Goal: Task Accomplishment & Management: Manage account settings

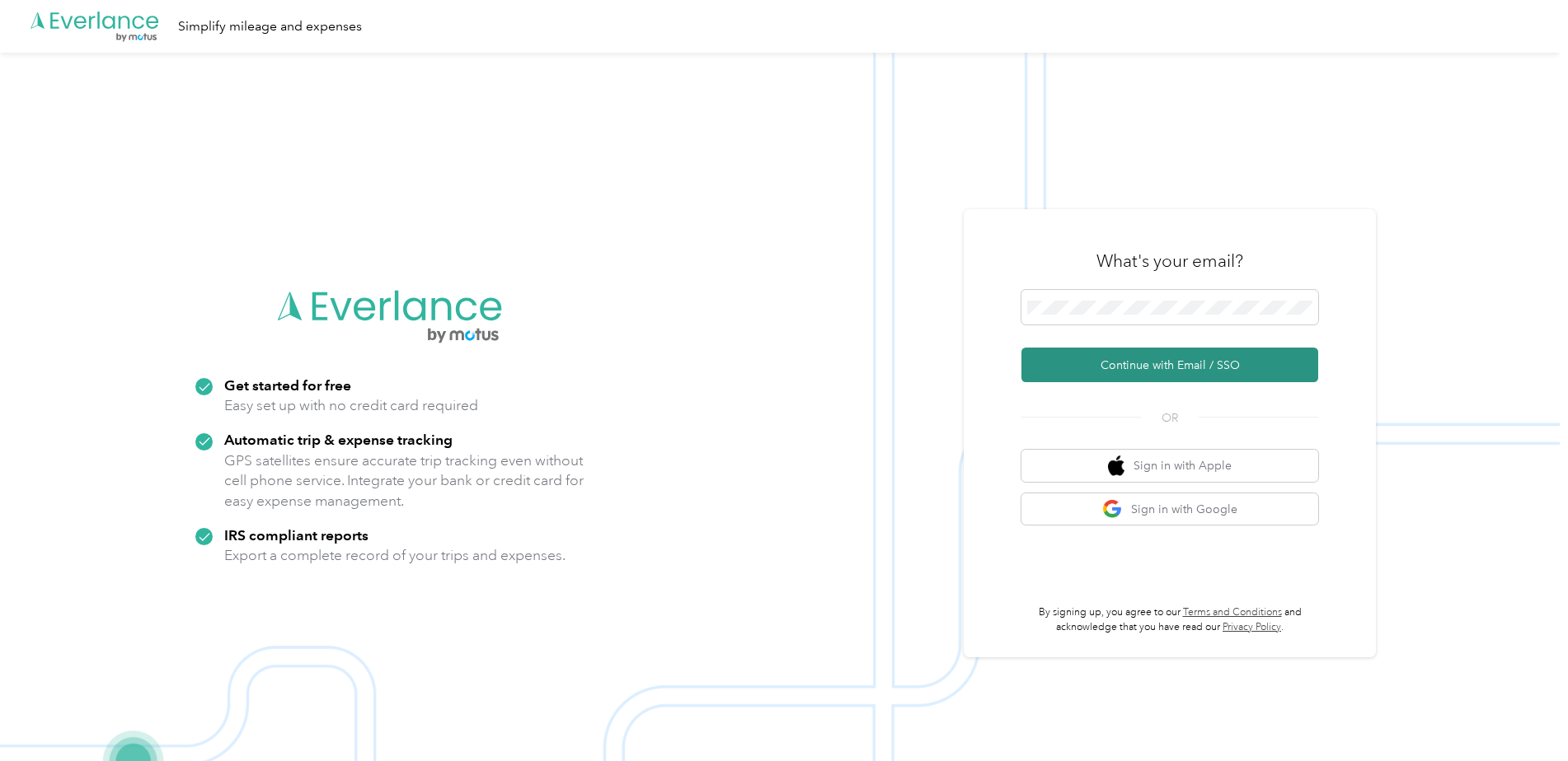
click at [1137, 363] on button "Continue with Email / SSO" at bounding box center [1169, 365] width 297 height 35
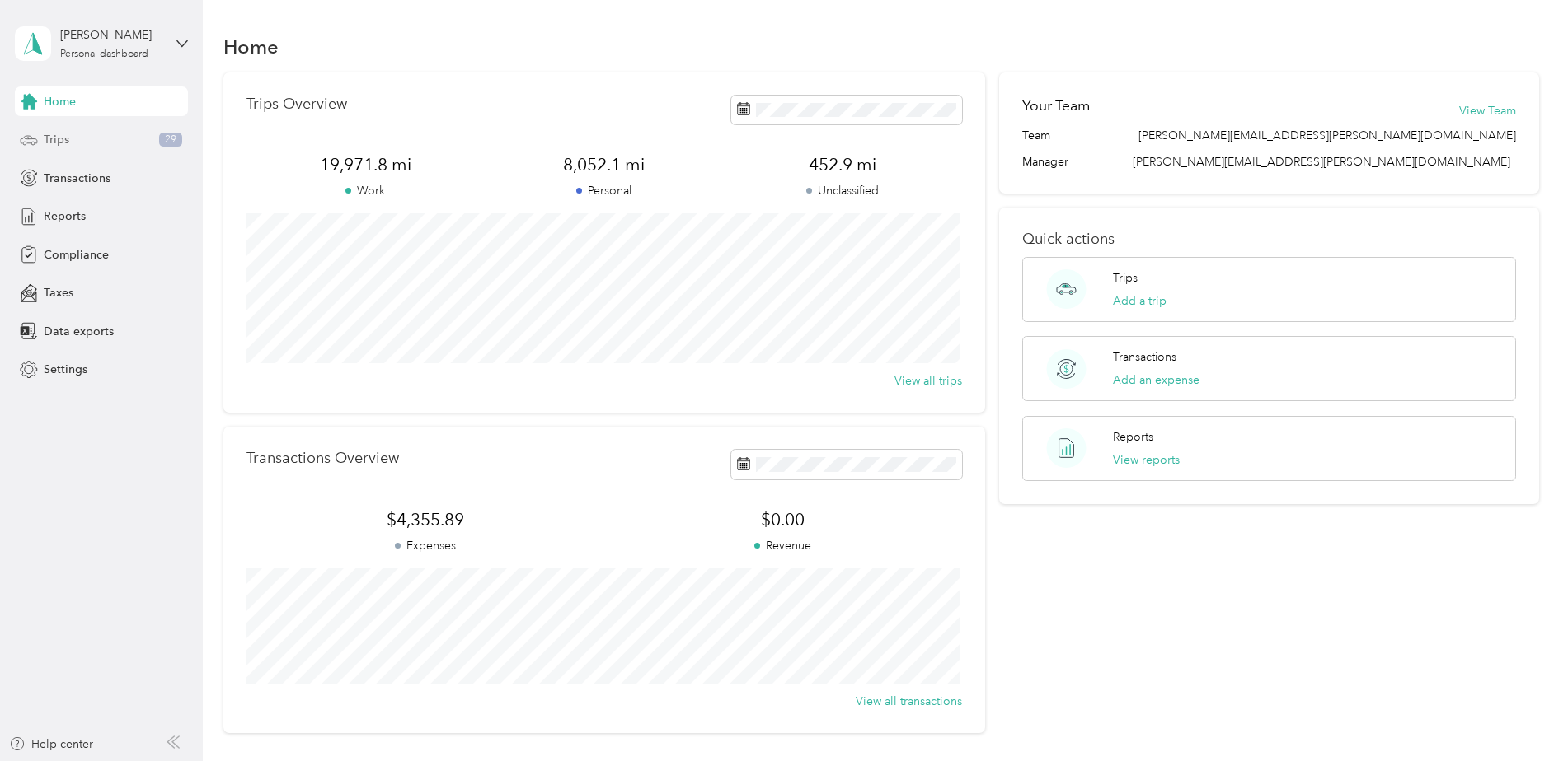
click at [108, 136] on div "Trips 29" at bounding box center [101, 140] width 173 height 30
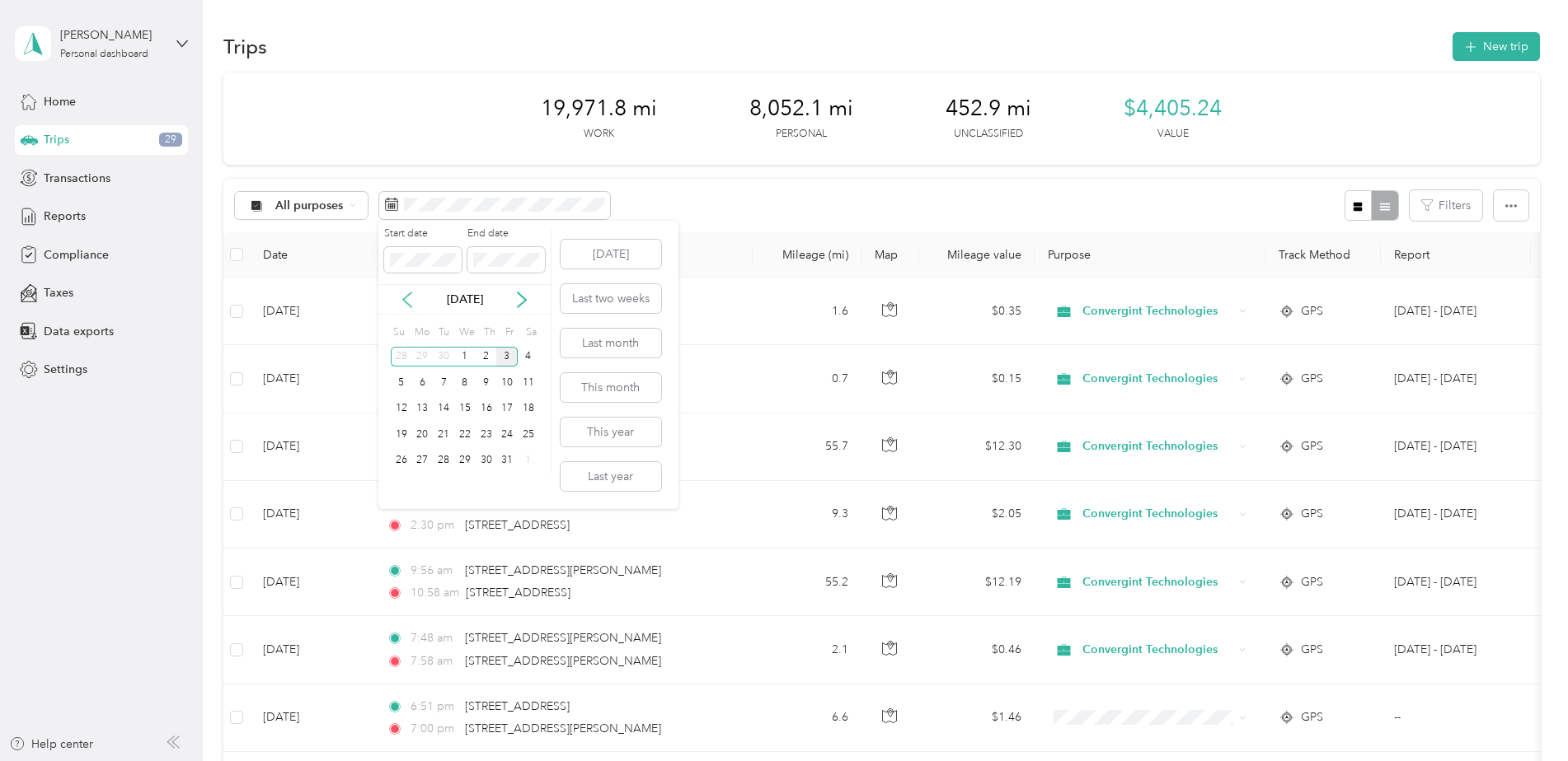
click at [410, 304] on icon at bounding box center [407, 300] width 16 height 16
click at [419, 357] on div "1" at bounding box center [423, 357] width 22 height 21
click at [449, 459] on div "30" at bounding box center [443, 460] width 22 height 21
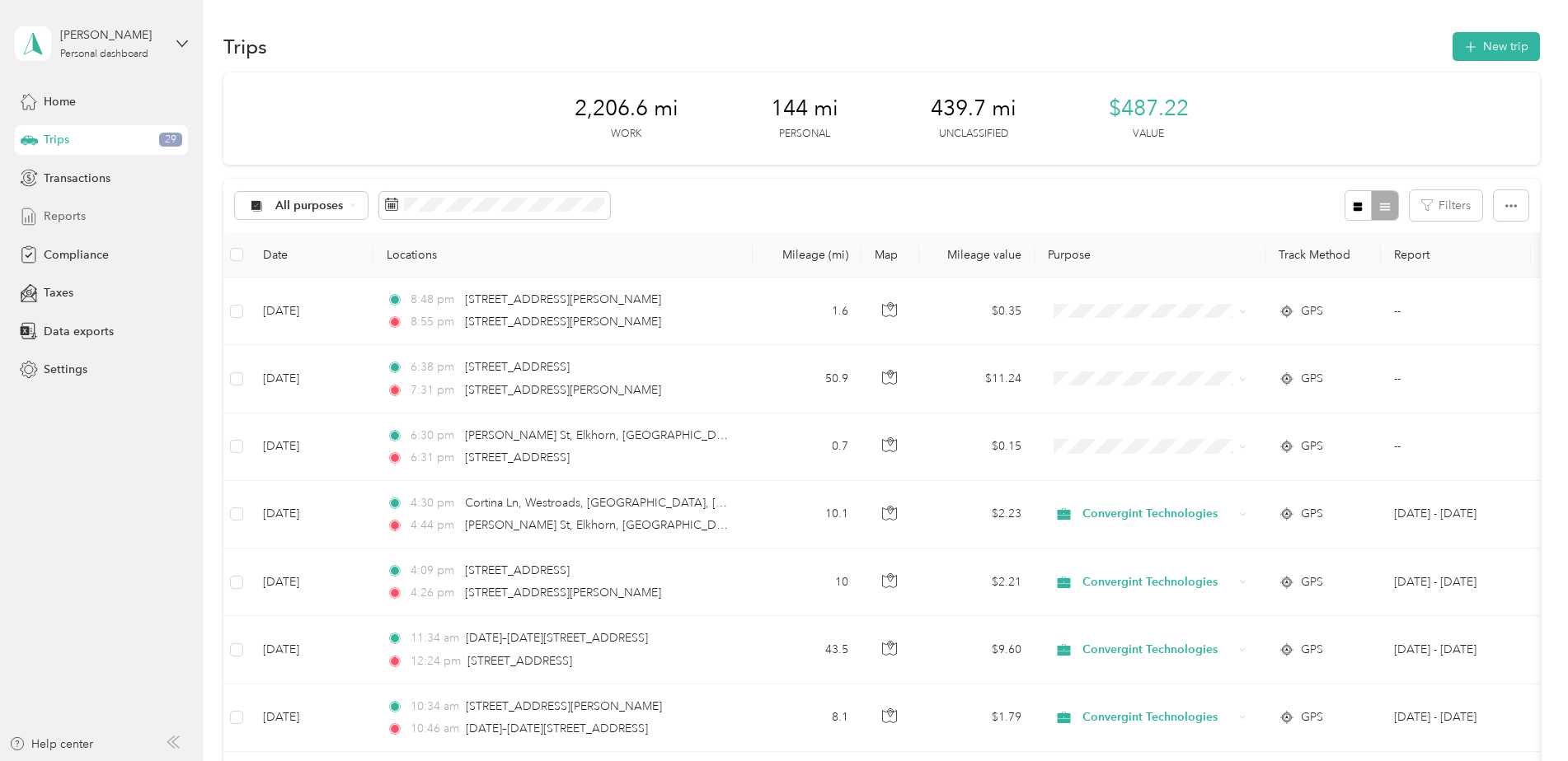
click at [85, 218] on div "Reports" at bounding box center [101, 216] width 173 height 30
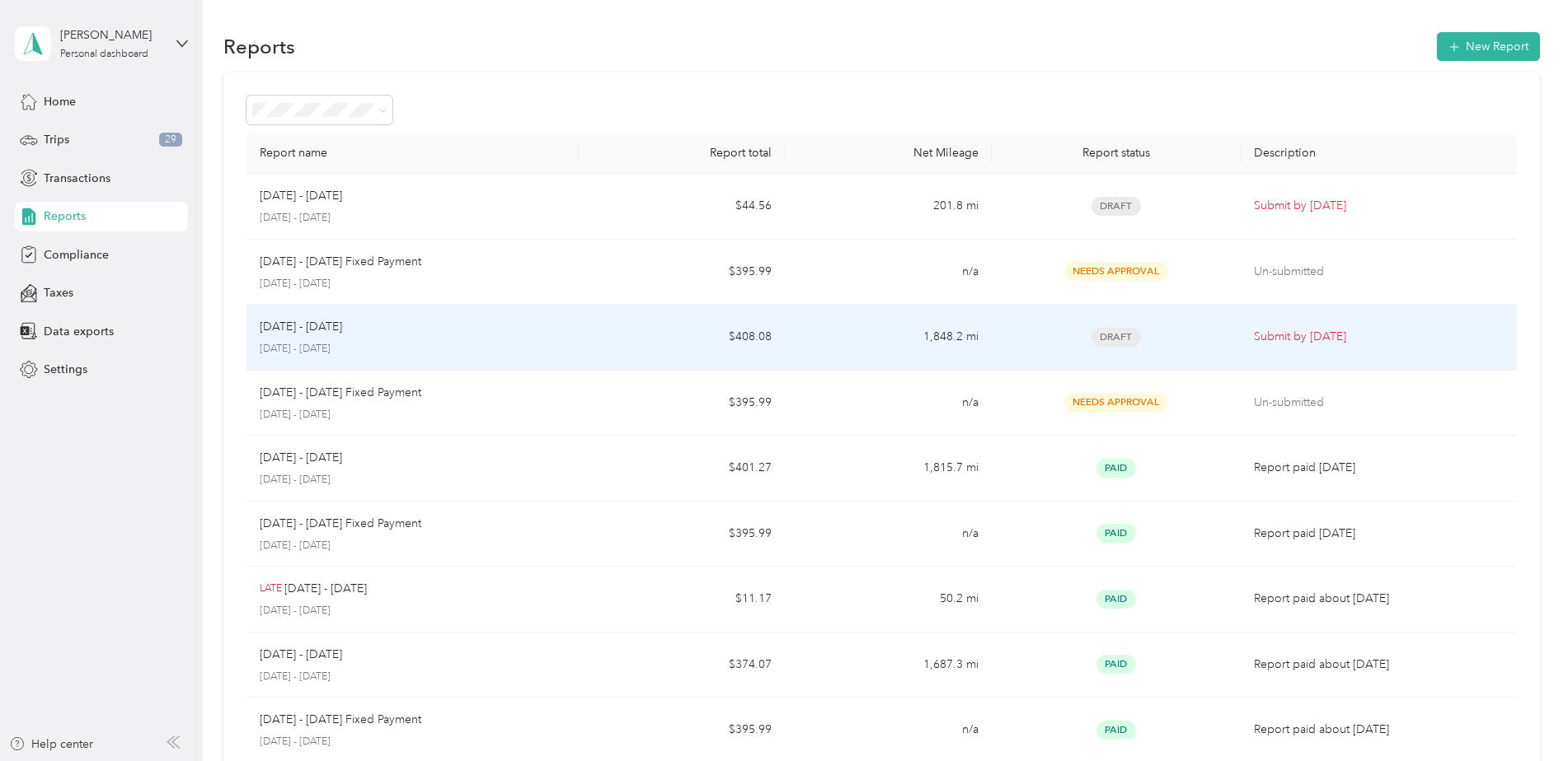
click at [368, 339] on div "[DATE] - [DATE] [DATE] - [DATE]" at bounding box center [412, 337] width 305 height 39
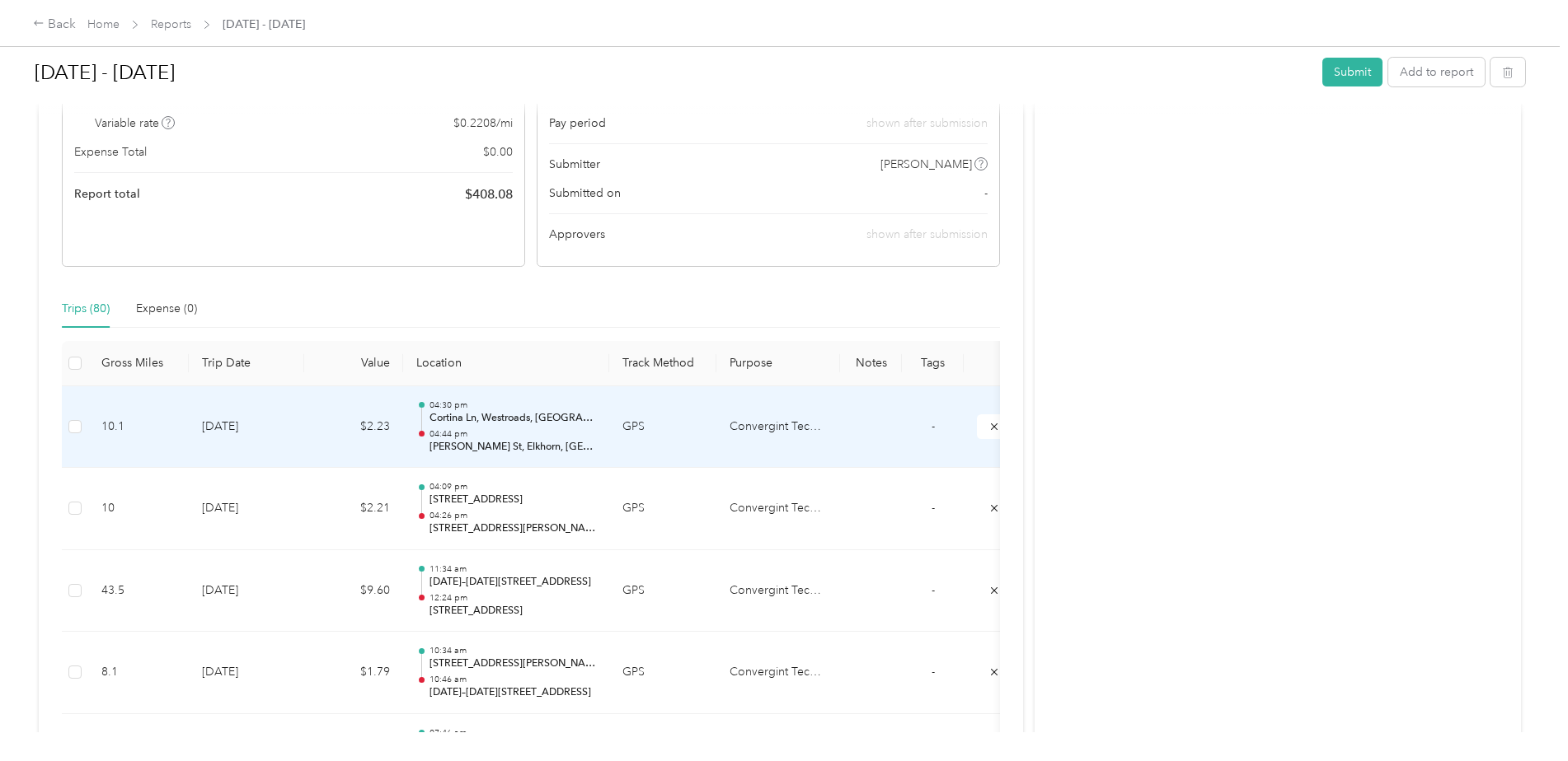
scroll to position [247, 0]
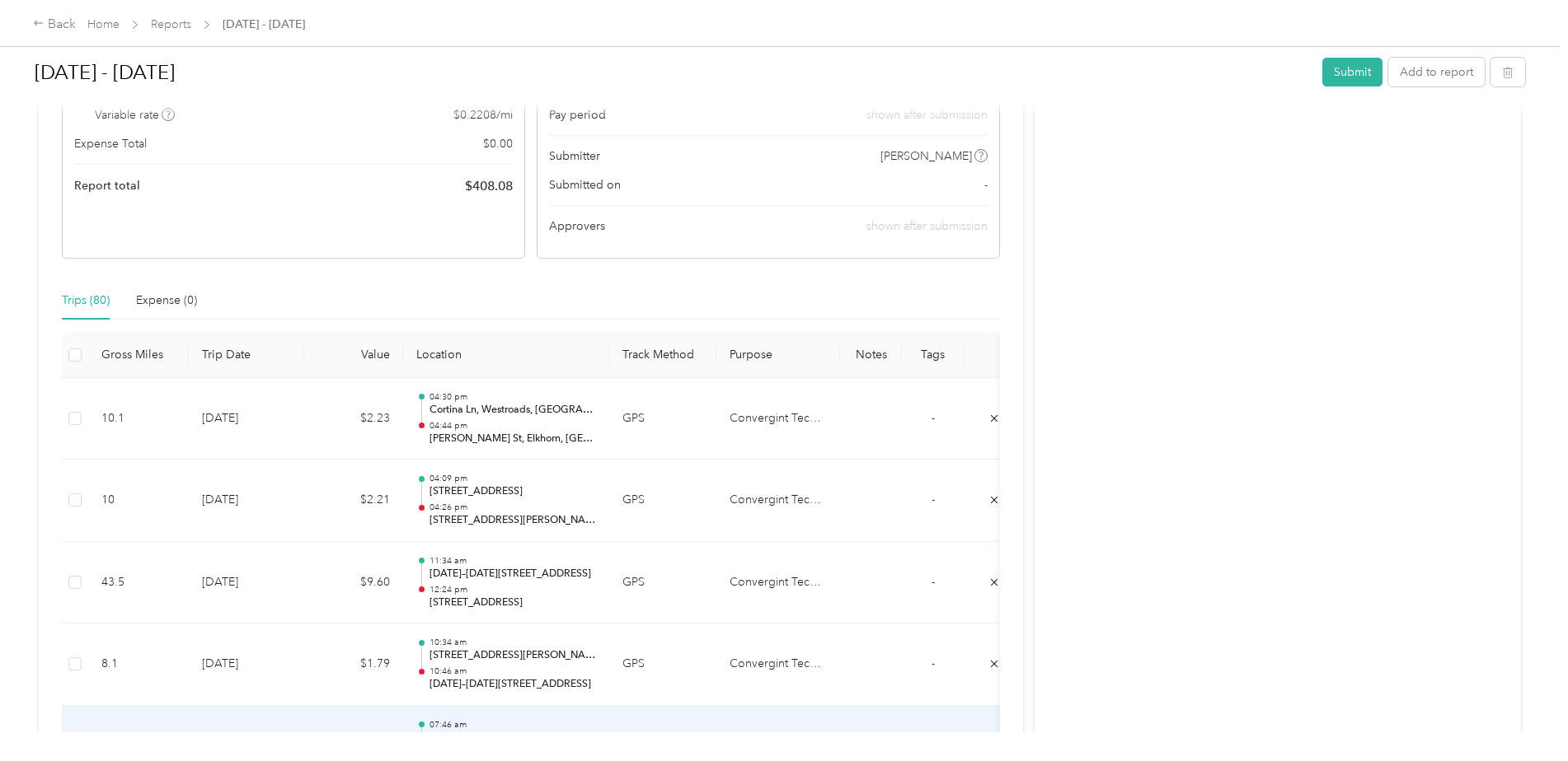
drag, startPoint x: 511, startPoint y: 712, endPoint x: 457, endPoint y: 715, distance: 54.1
click at [457, 715] on td "07:46 am [STREET_ADDRESS][PERSON_NAME] 07:55 am [STREET_ADDRESS][PERSON_NAME]" at bounding box center [506, 748] width 206 height 83
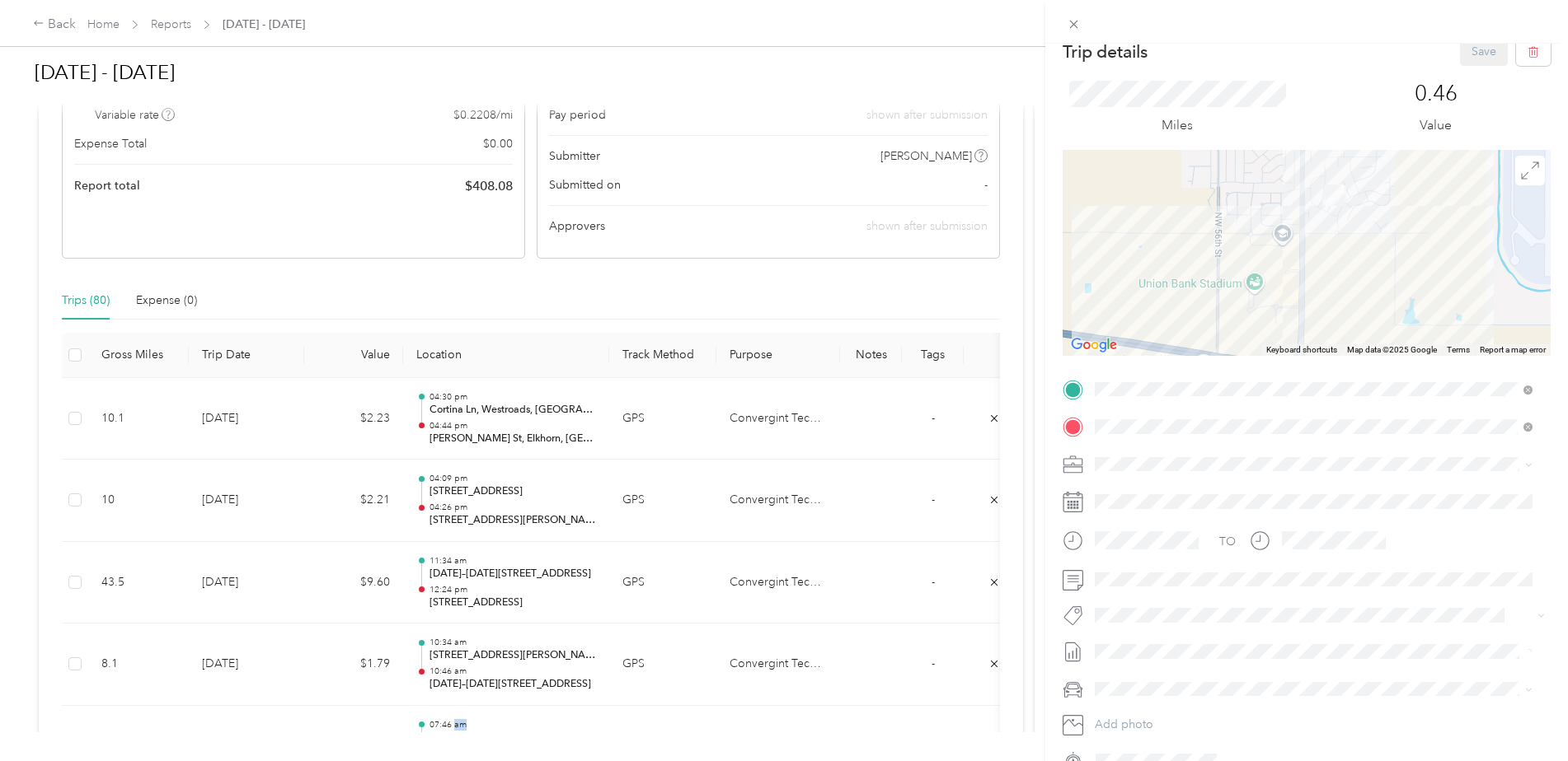
scroll to position [19, 0]
click at [992, 420] on div "Trip details Save This trip cannot be edited because it is either under review,…" at bounding box center [784, 380] width 1568 height 761
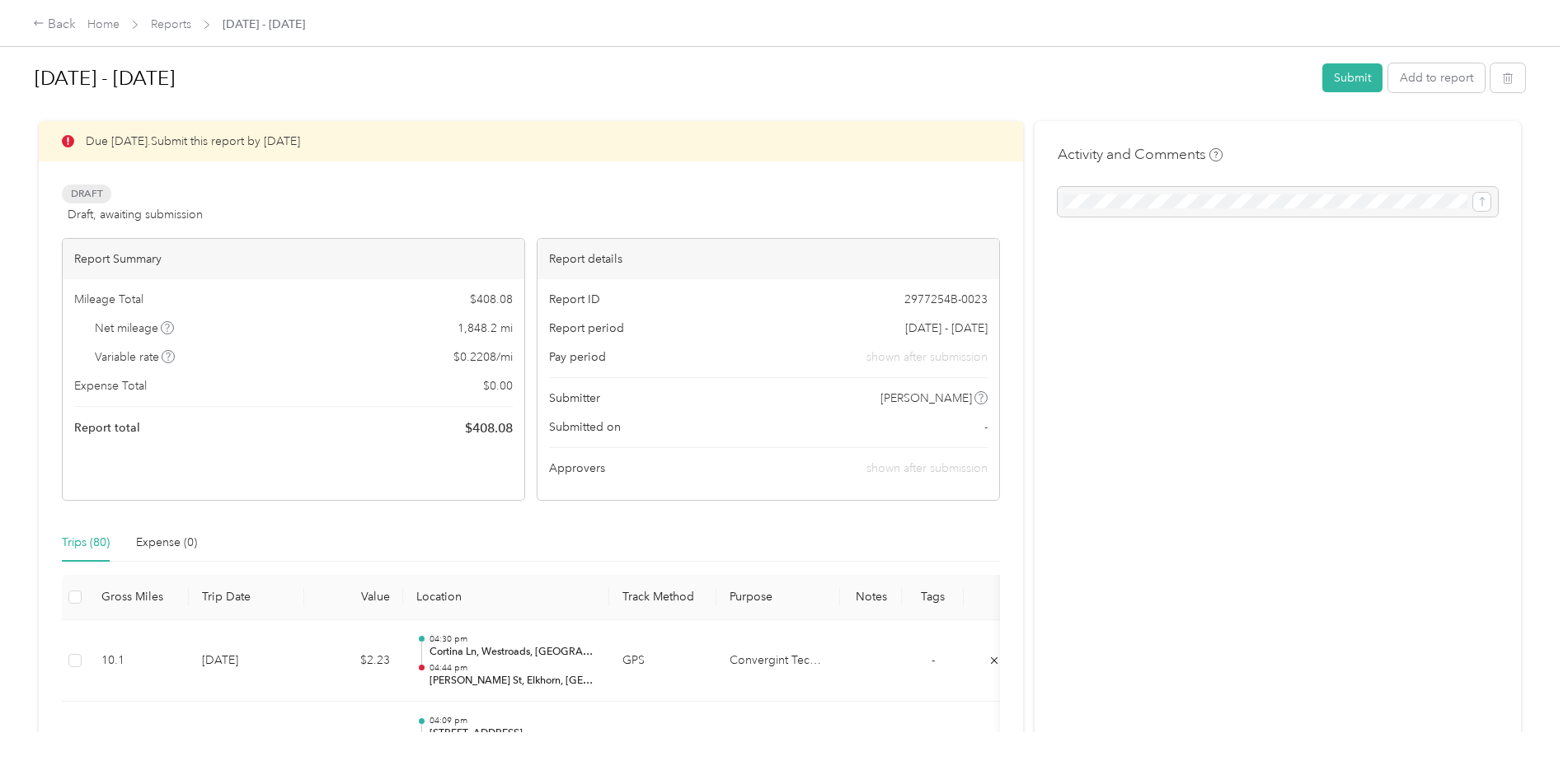
scroll to position [0, 0]
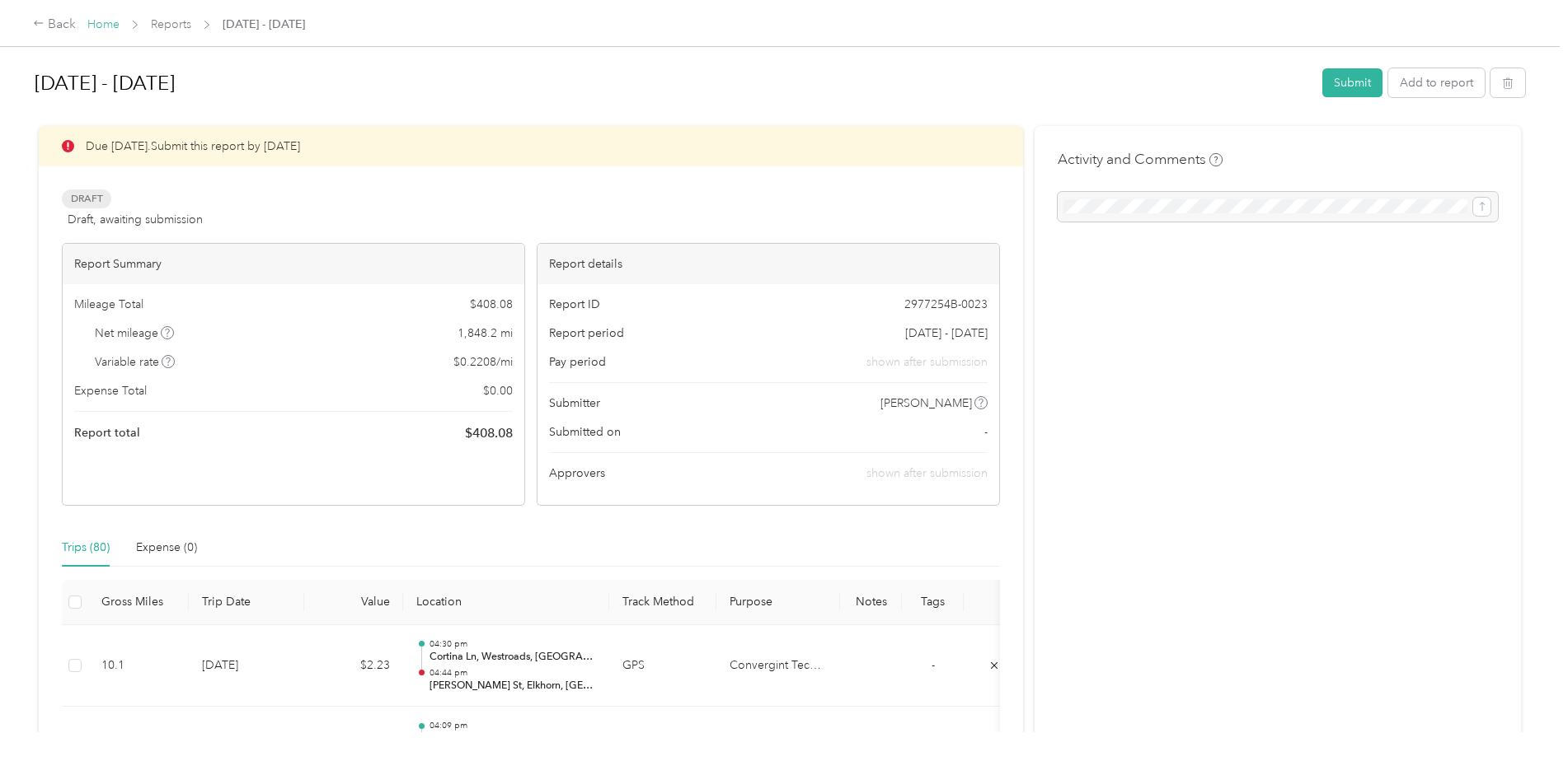
click at [104, 28] on link "Home" at bounding box center [103, 24] width 32 height 14
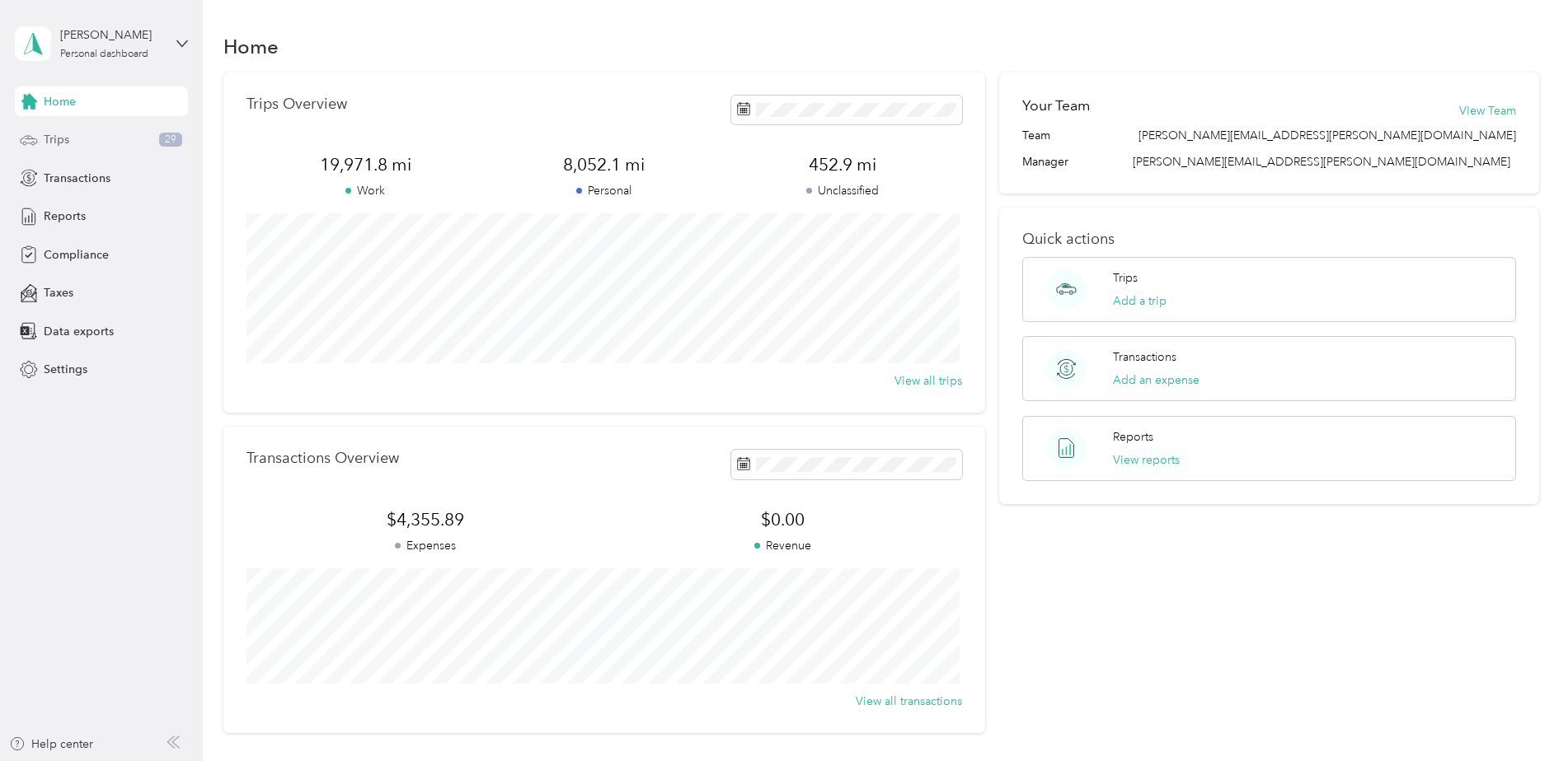
click at [83, 141] on div "Trips 29" at bounding box center [101, 140] width 173 height 30
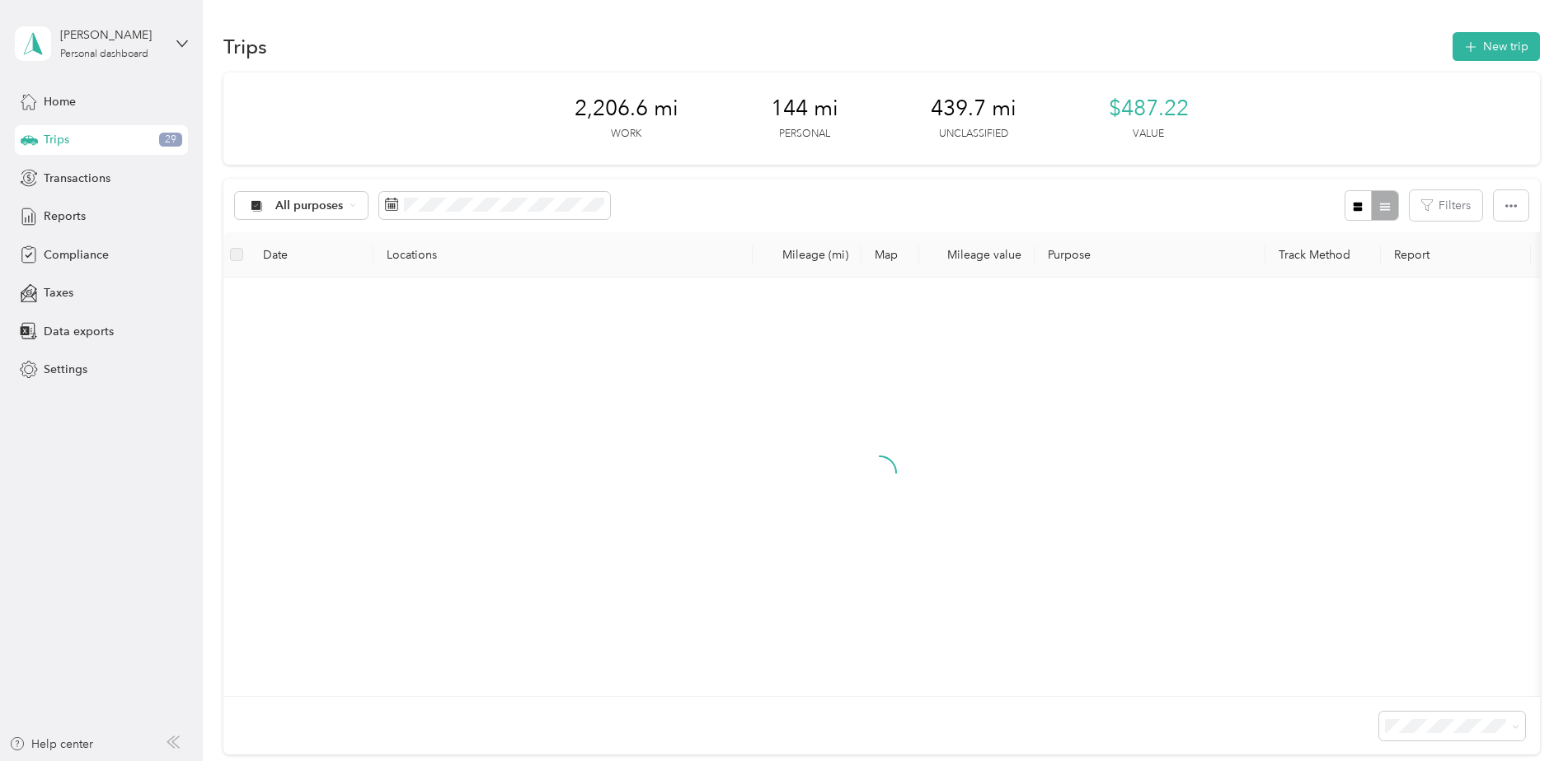
click at [814, 394] on div at bounding box center [880, 486] width 1286 height 392
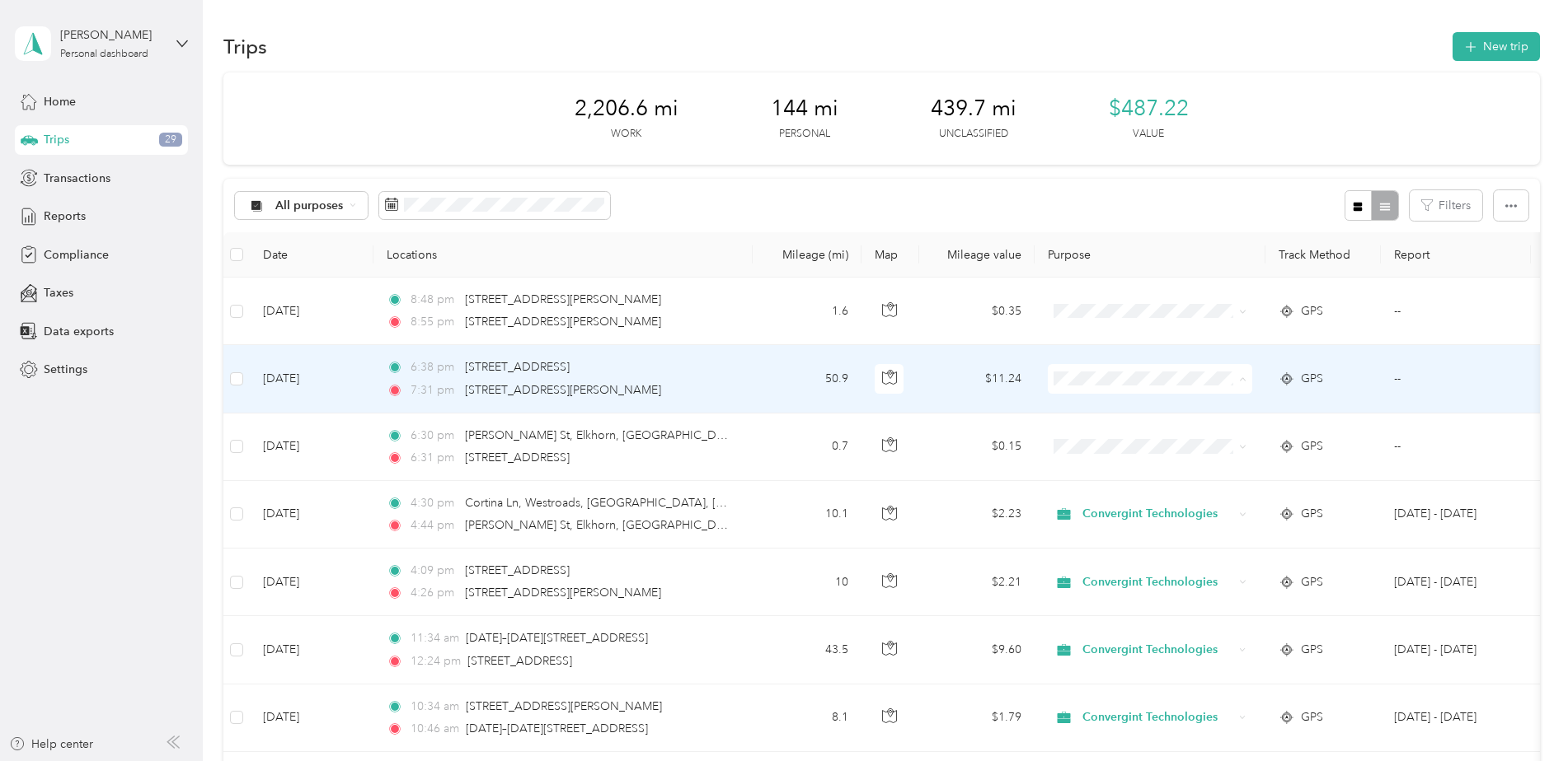
click at [1144, 399] on li "Convergint Technologies" at bounding box center [1150, 410] width 205 height 29
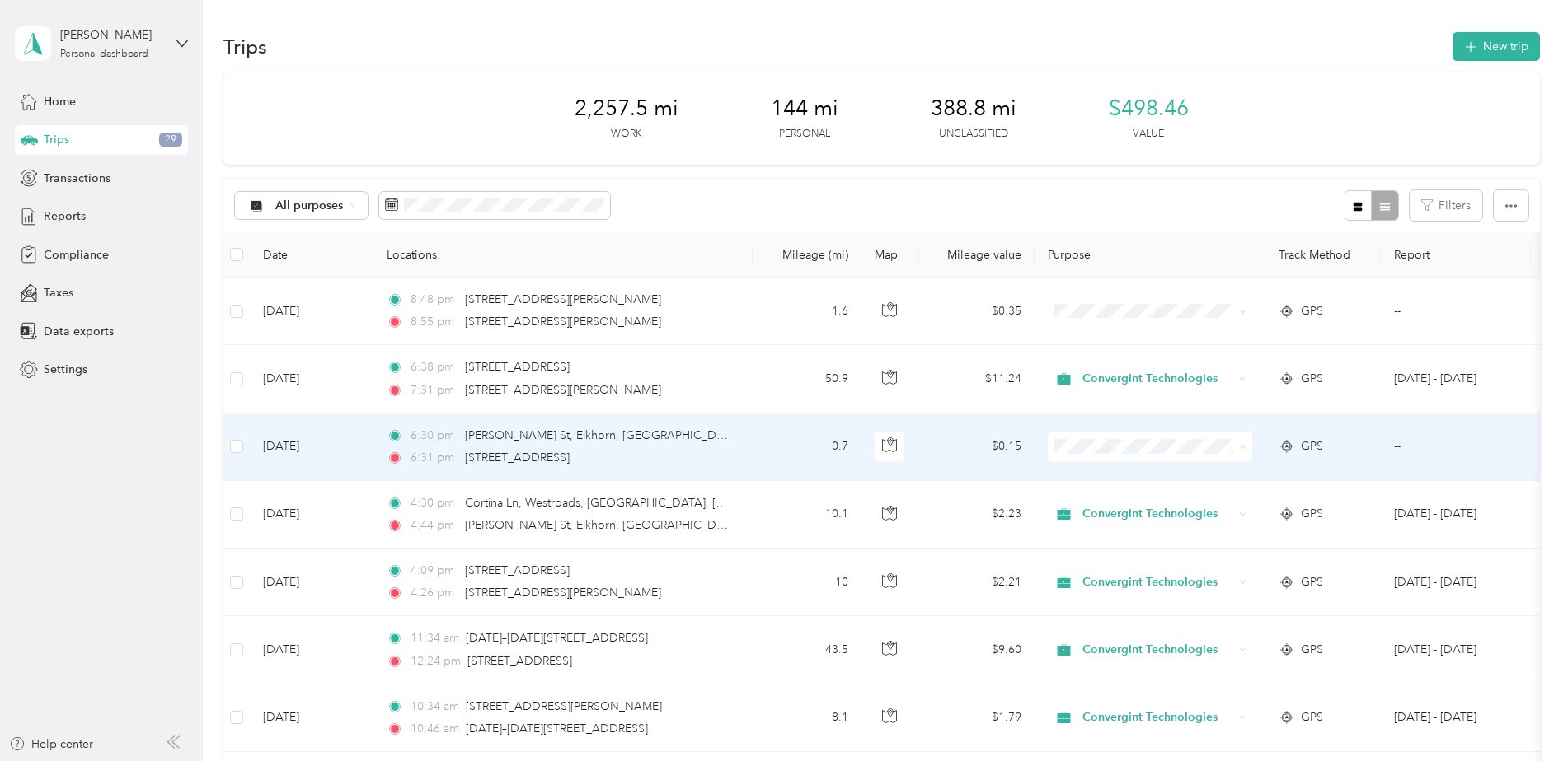
click at [1135, 486] on li "Convergint Technologies" at bounding box center [1150, 477] width 205 height 29
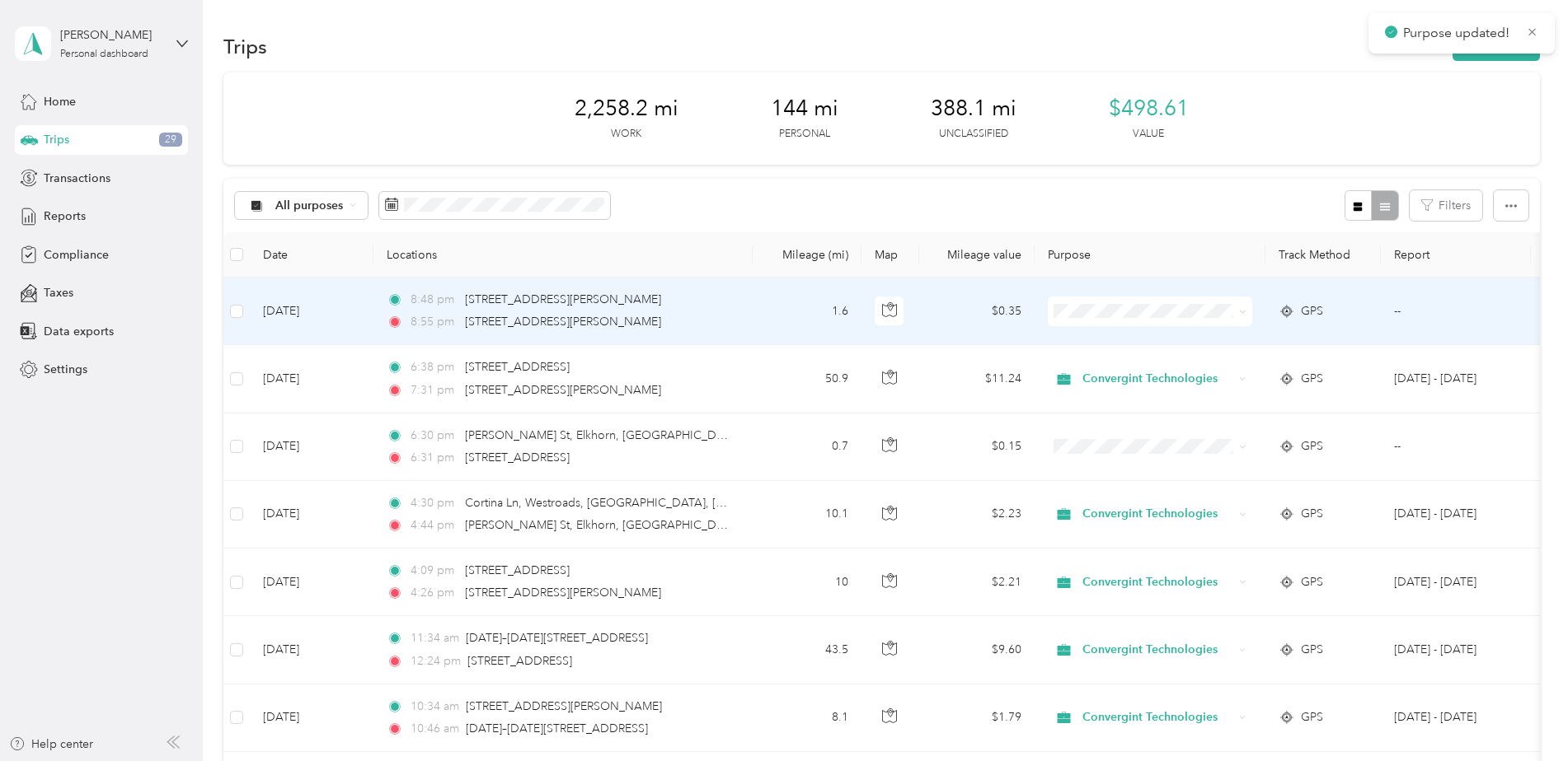
click at [1137, 319] on span at bounding box center [1150, 311] width 205 height 30
click at [1117, 365] on span "Personal" at bounding box center [1164, 367] width 153 height 17
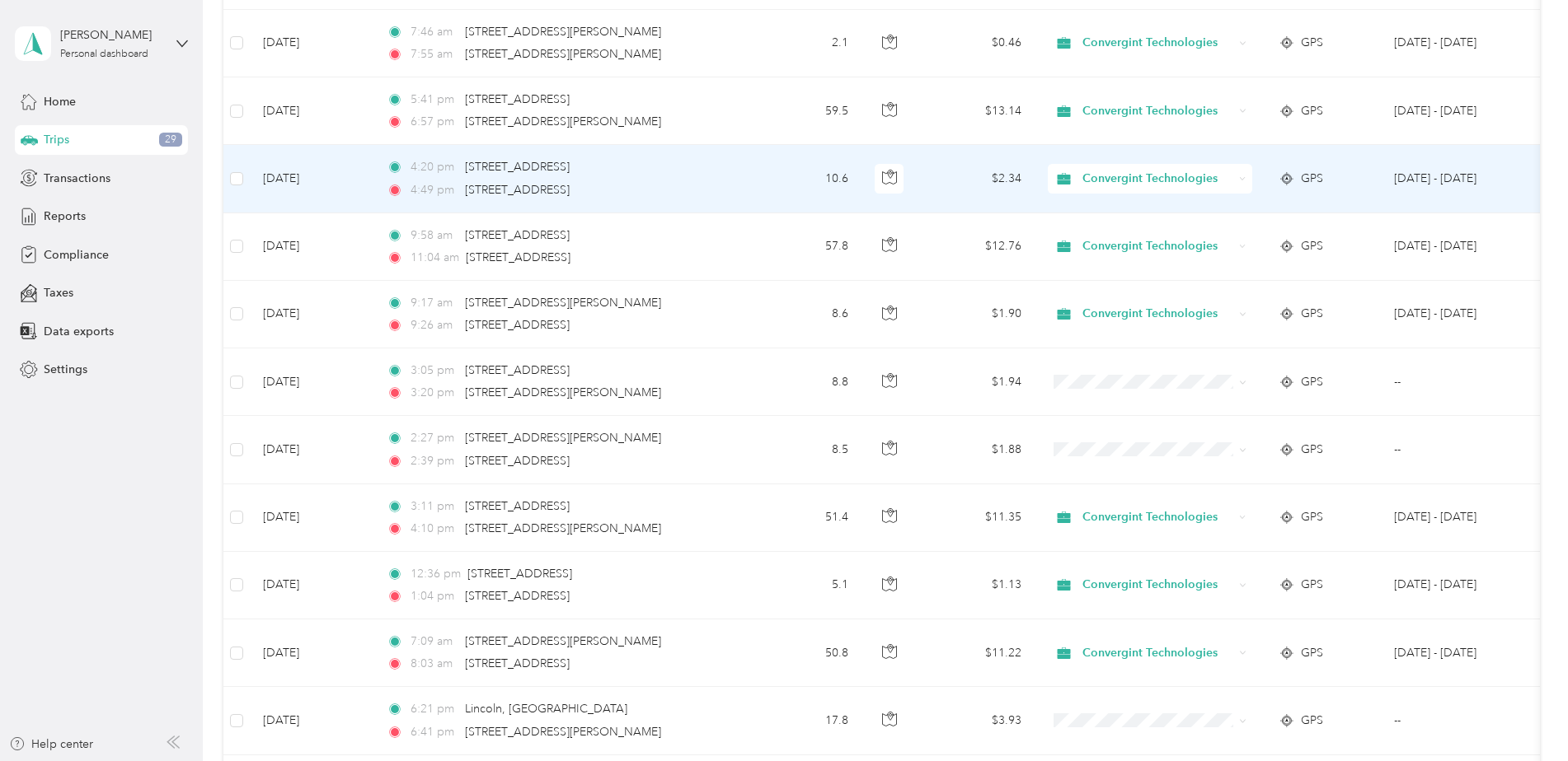
scroll to position [741, 0]
